Goal: Task Accomplishment & Management: Complete application form

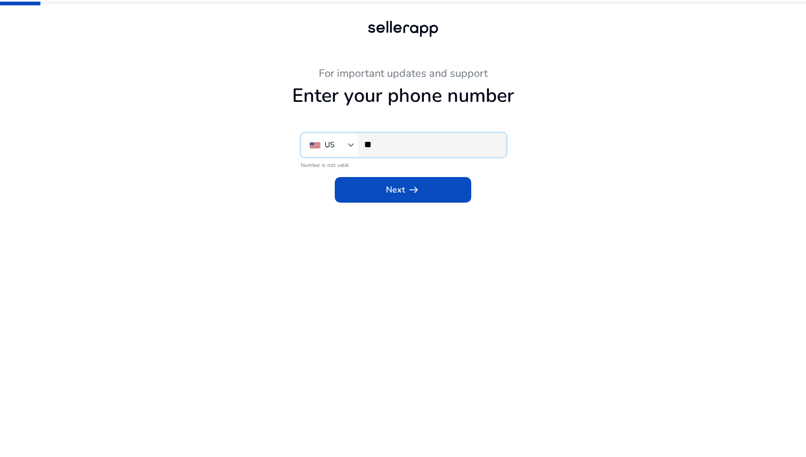
click at [398, 144] on input "**" at bounding box center [430, 145] width 133 height 12
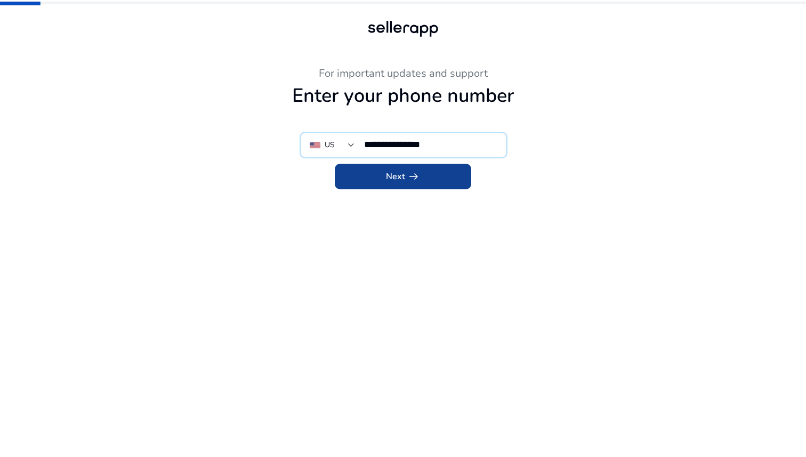
type input "**********"
click at [406, 175] on app-icon "arrow_right_alt" at bounding box center [412, 176] width 15 height 13
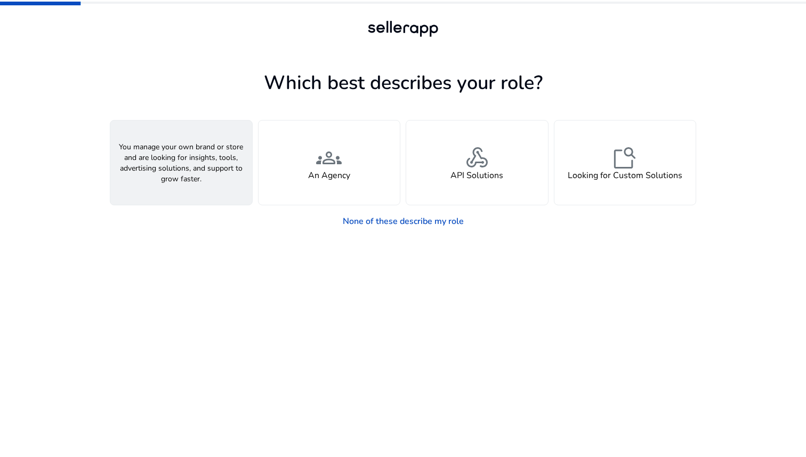
click at [191, 165] on span "person" at bounding box center [181, 158] width 26 height 26
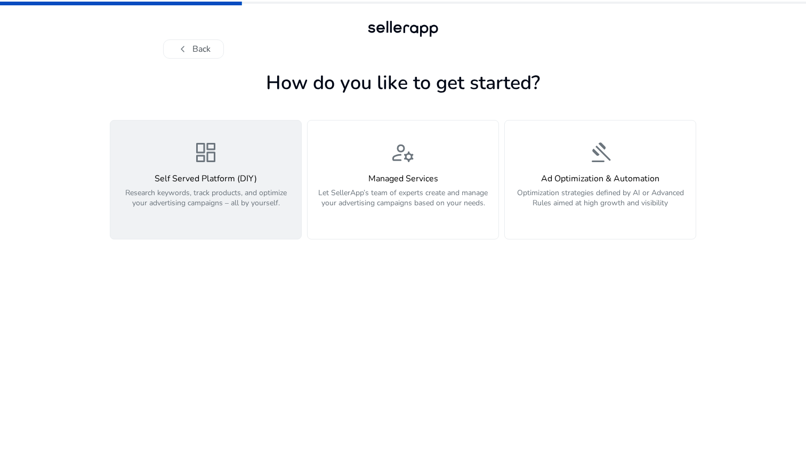
click at [210, 163] on span "dashboard" at bounding box center [206, 153] width 26 height 26
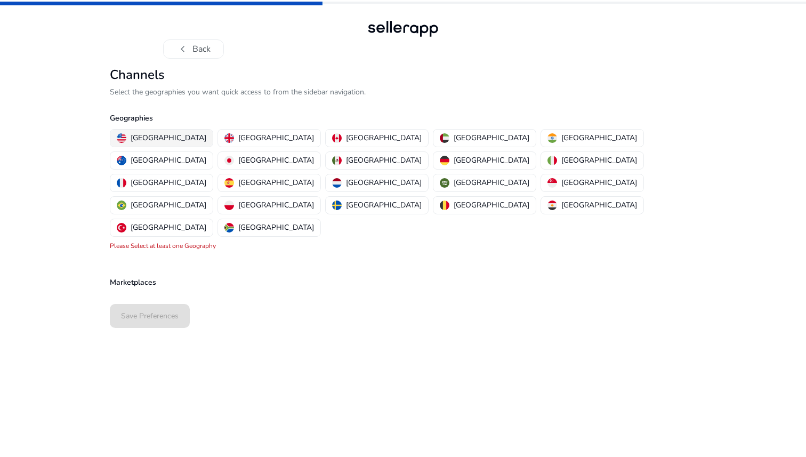
click at [166, 138] on p "[GEOGRAPHIC_DATA]" at bounding box center [169, 137] width 76 height 11
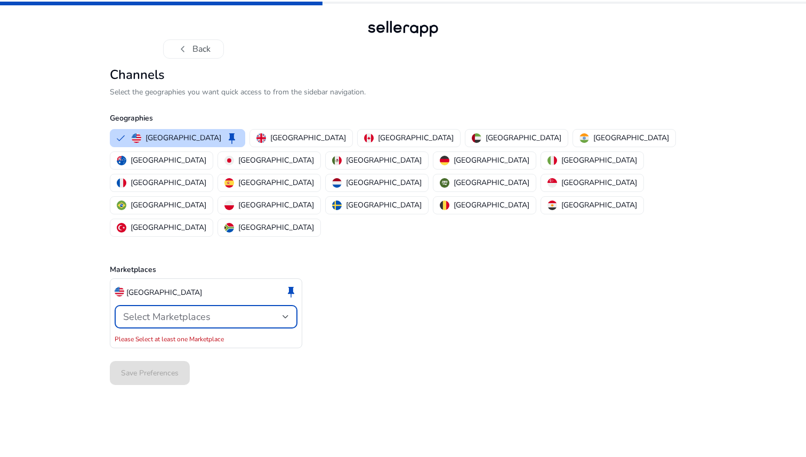
click at [230, 311] on div "Select Marketplaces" at bounding box center [202, 317] width 159 height 12
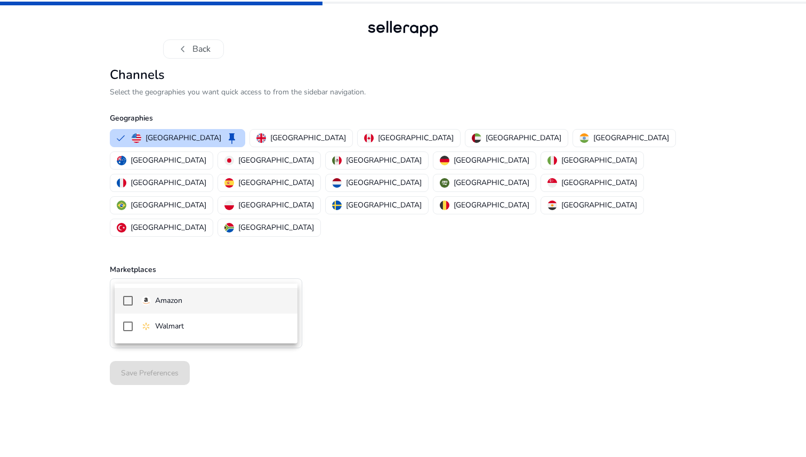
click at [218, 301] on span "Amazon" at bounding box center [215, 301] width 148 height 12
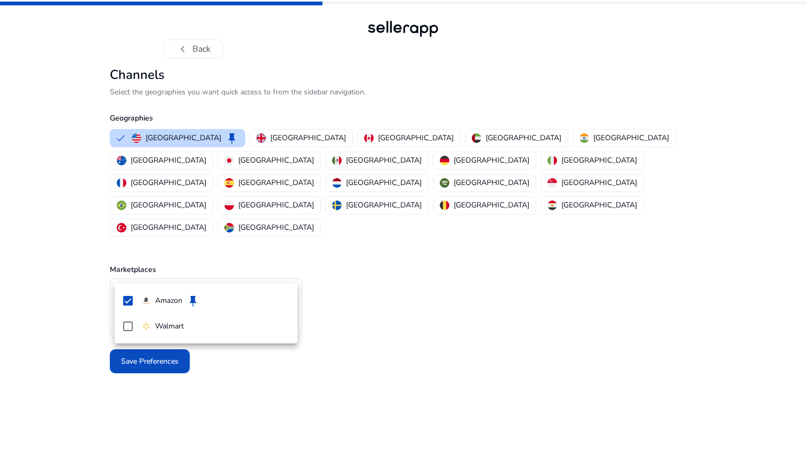
click at [327, 277] on div at bounding box center [403, 228] width 806 height 457
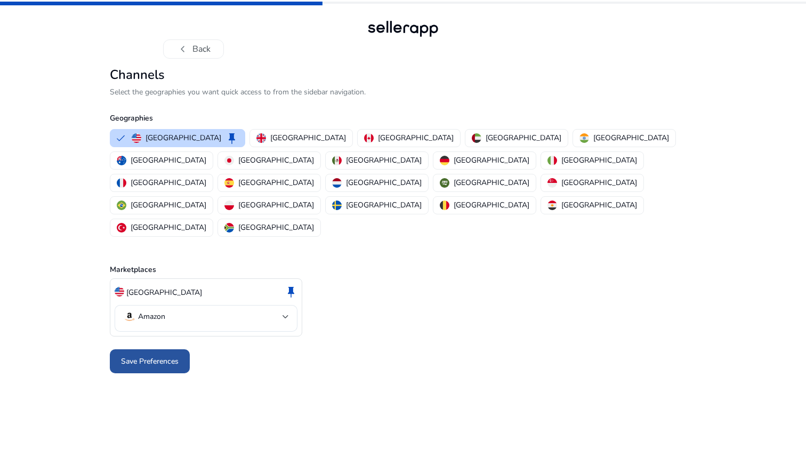
click at [166, 356] on span "Save Preferences" at bounding box center [150, 361] width 58 height 11
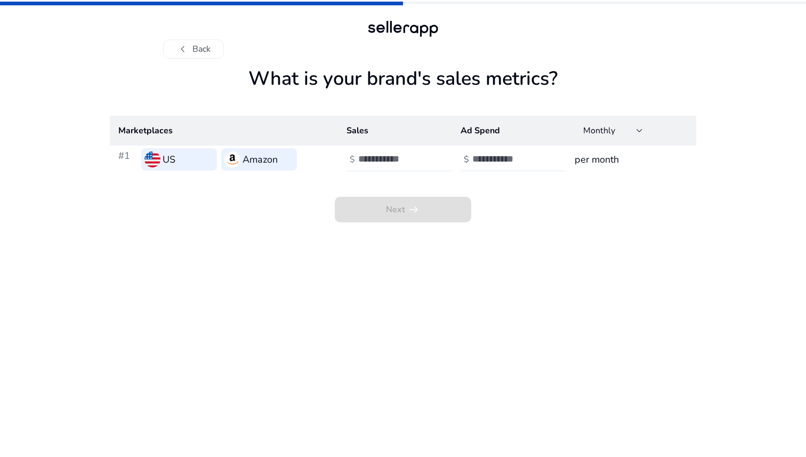
click at [366, 161] on input "number" at bounding box center [394, 159] width 72 height 12
type input "*"
click at [488, 154] on input "number" at bounding box center [508, 159] width 72 height 12
type input "*"
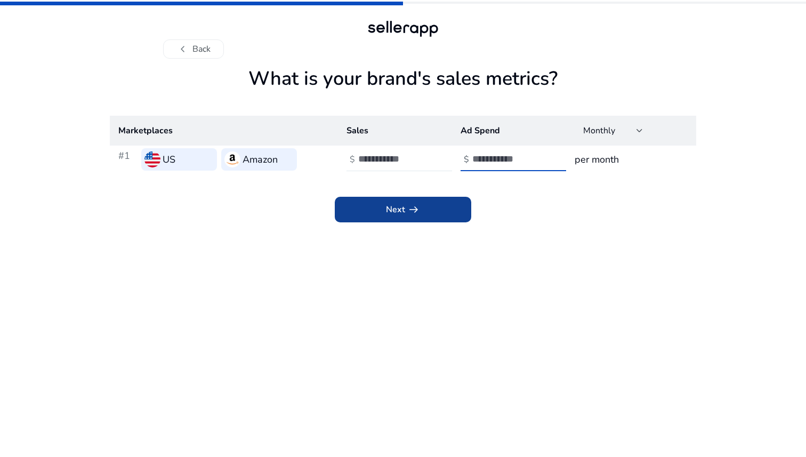
type input "*"
click at [427, 214] on span at bounding box center [403, 210] width 137 height 26
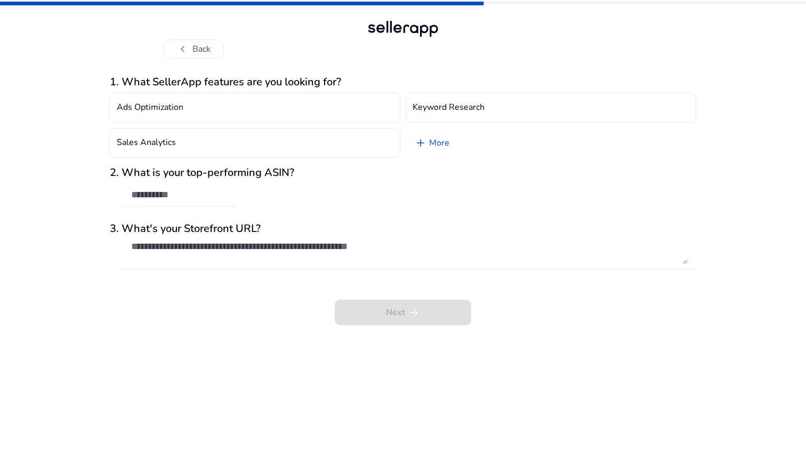
click at [237, 196] on div "2. What is your top-performing ASIN?" at bounding box center [403, 192] width 587 height 52
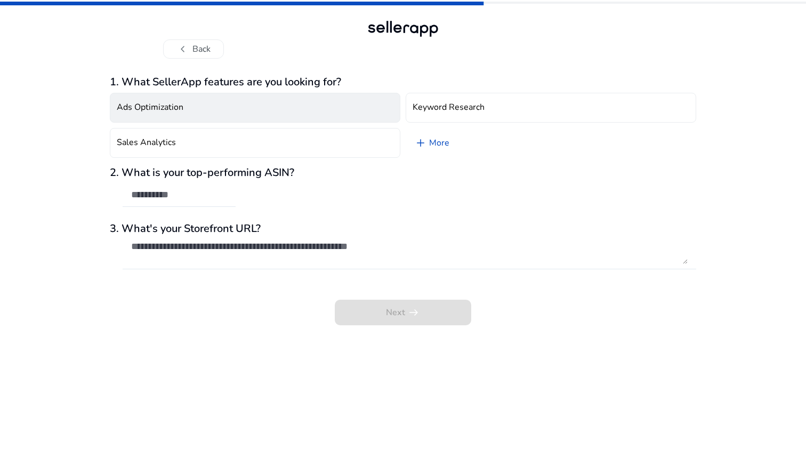
click at [222, 103] on button "Ads Optimization" at bounding box center [255, 108] width 291 height 30
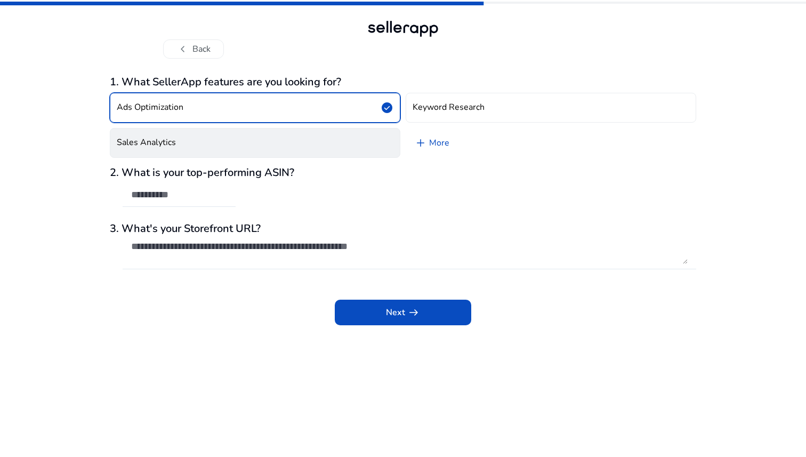
click at [205, 150] on button "Sales Analytics" at bounding box center [255, 143] width 291 height 30
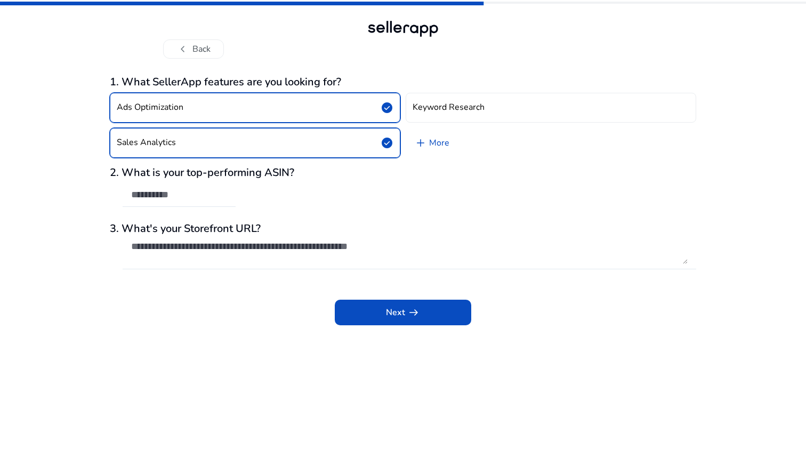
click at [219, 118] on button "Ads Optimization check_circle" at bounding box center [255, 108] width 291 height 30
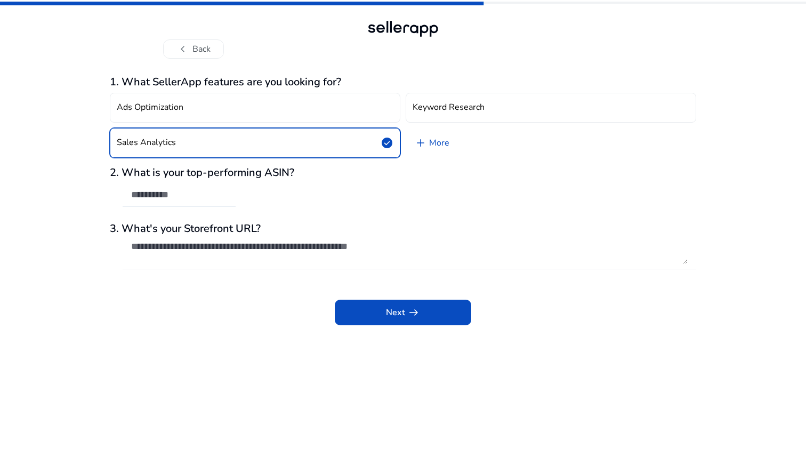
click at [175, 197] on input "text" at bounding box center [179, 195] width 96 height 12
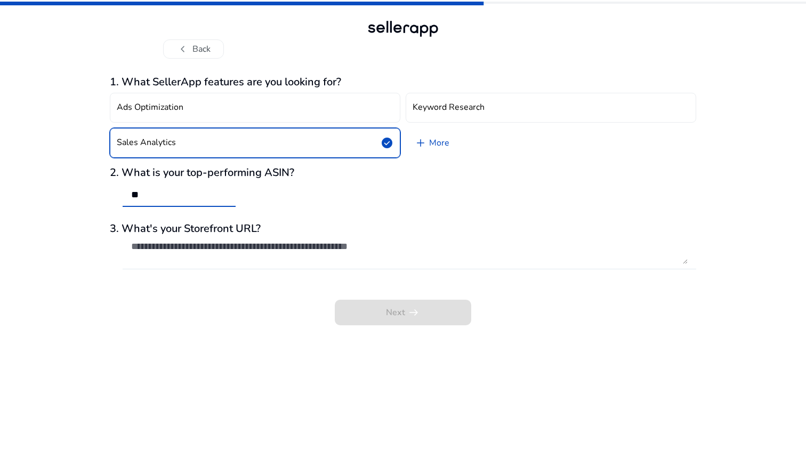
type input "*"
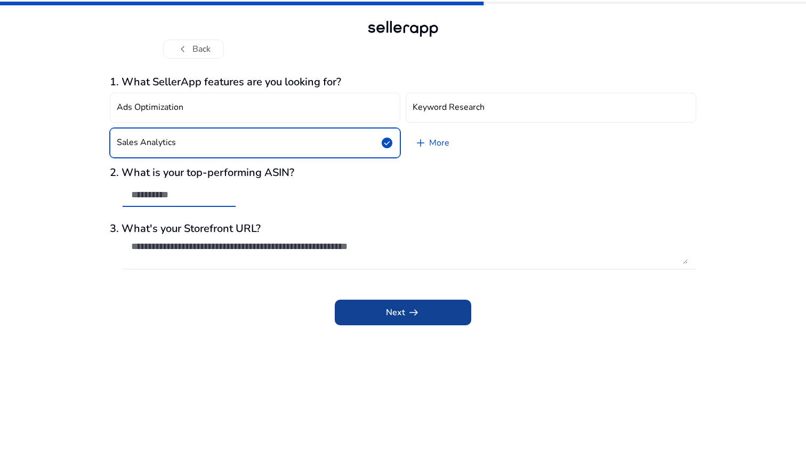
click at [406, 323] on span at bounding box center [403, 313] width 137 height 26
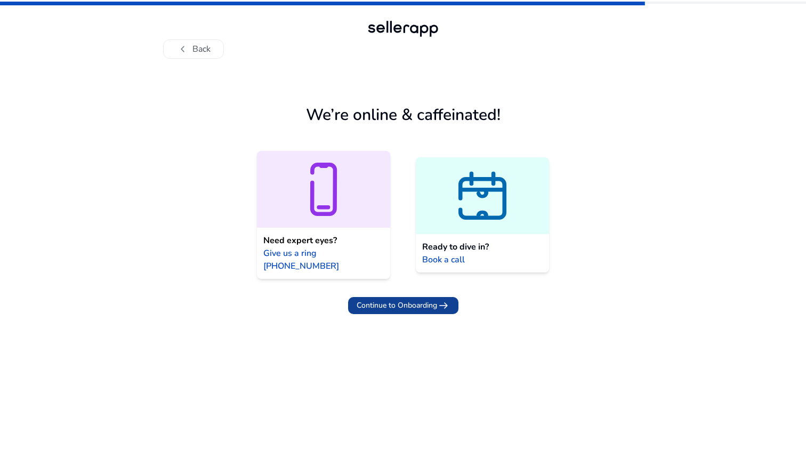
click at [397, 300] on span "Continue to Onboarding" at bounding box center [397, 305] width 81 height 11
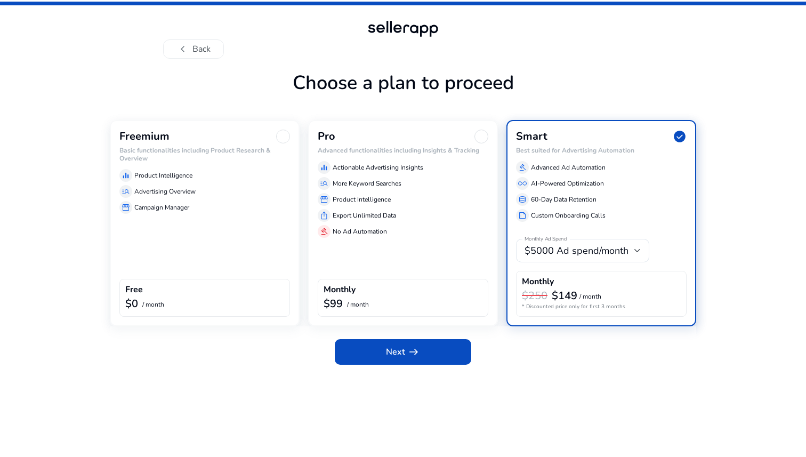
click at [244, 256] on div "Freemium Basic functionalities including Product Research & Overview equalizer …" at bounding box center [205, 223] width 190 height 206
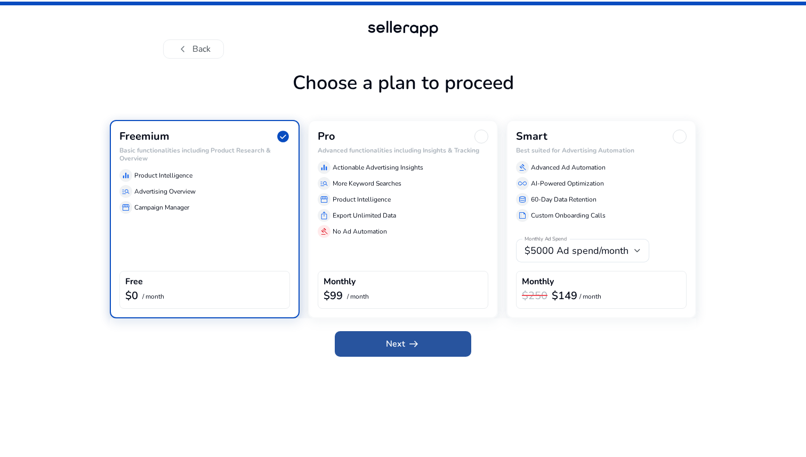
click at [375, 346] on span at bounding box center [403, 344] width 137 height 26
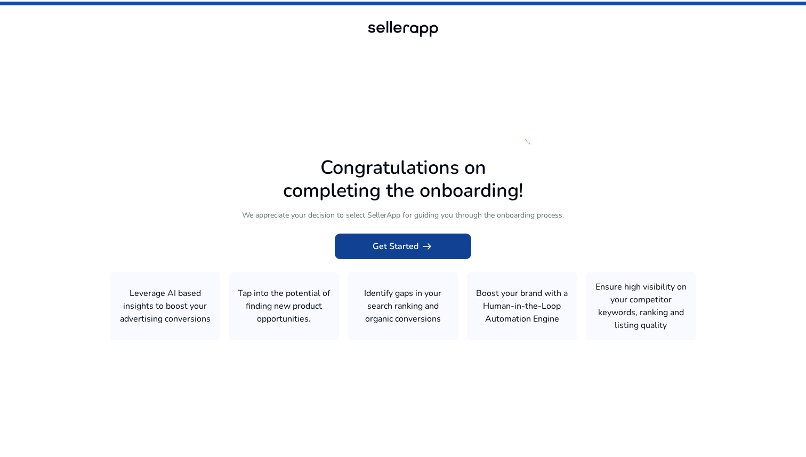
click at [399, 249] on span "Get Started arrow_right_alt" at bounding box center [403, 246] width 61 height 13
